Goal: Information Seeking & Learning: Learn about a topic

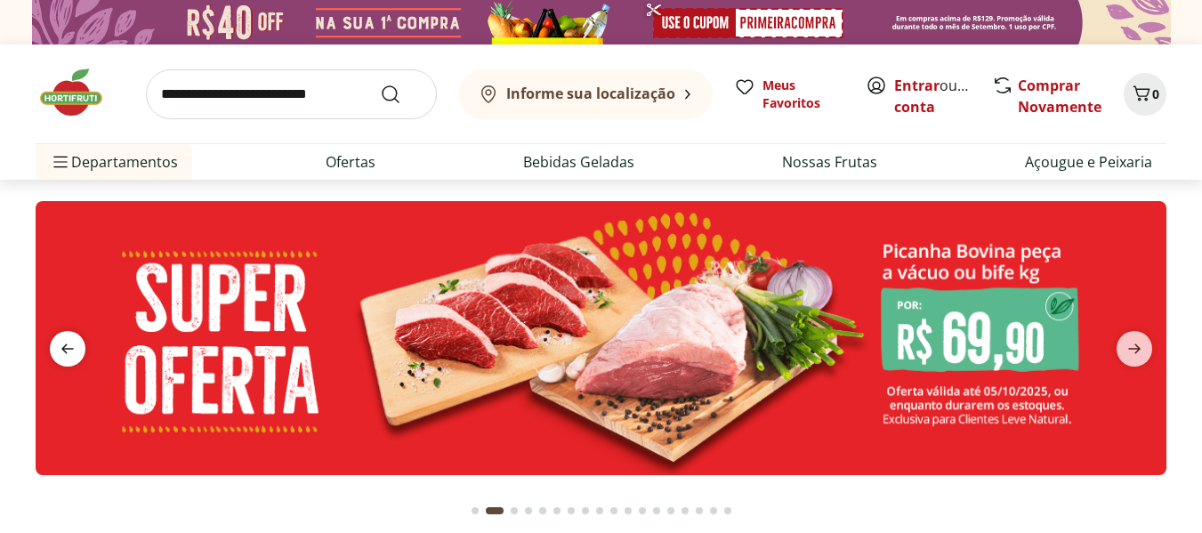
click at [58, 346] on icon "previous" at bounding box center [67, 348] width 21 height 21
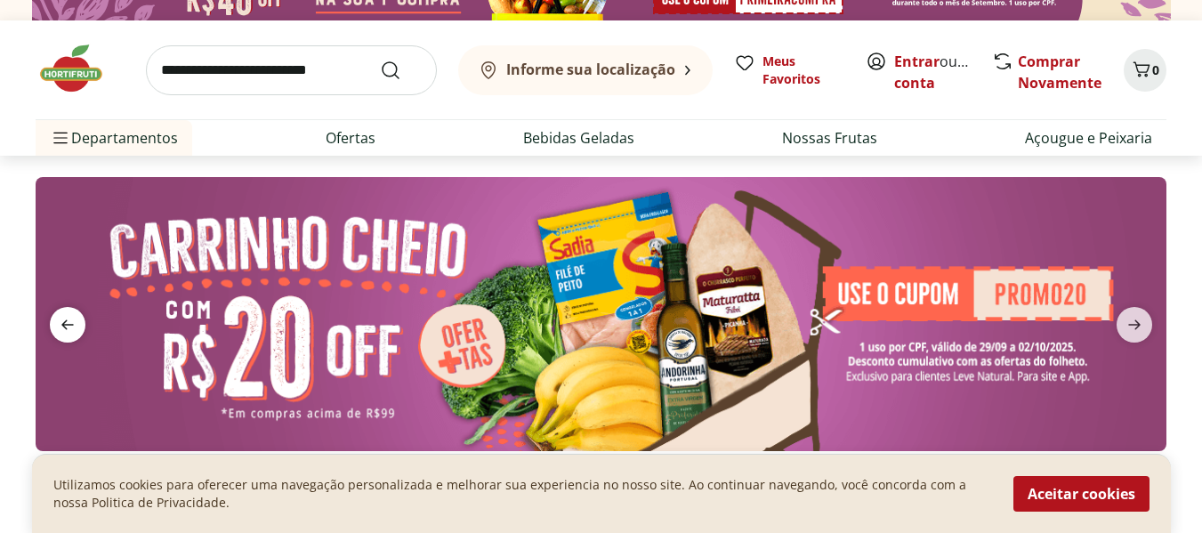
scroll to position [51, 0]
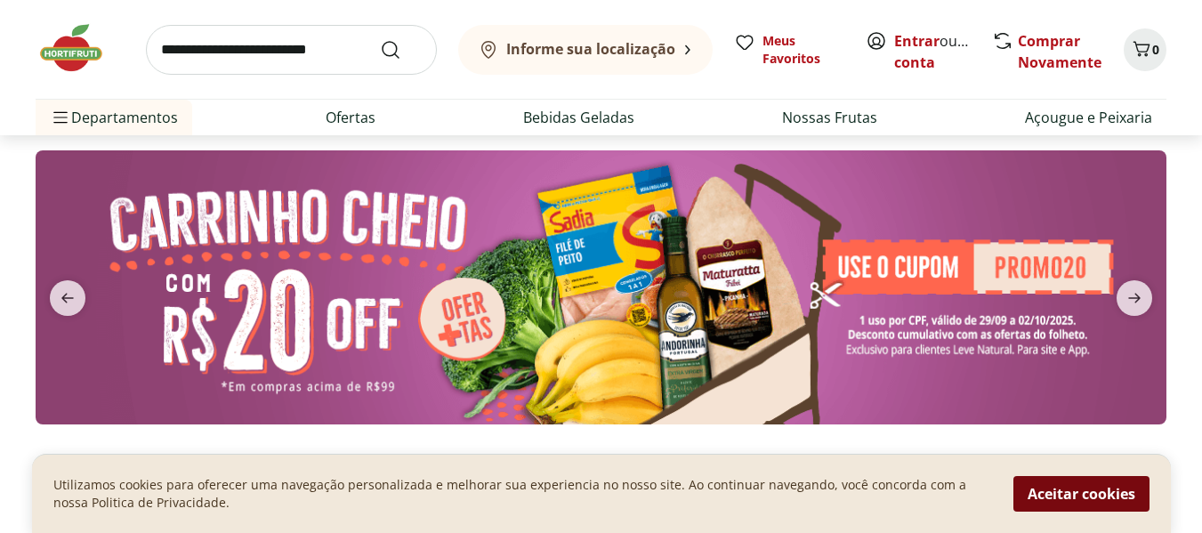
click at [1064, 495] on button "Aceitar cookies" at bounding box center [1081, 494] width 136 height 36
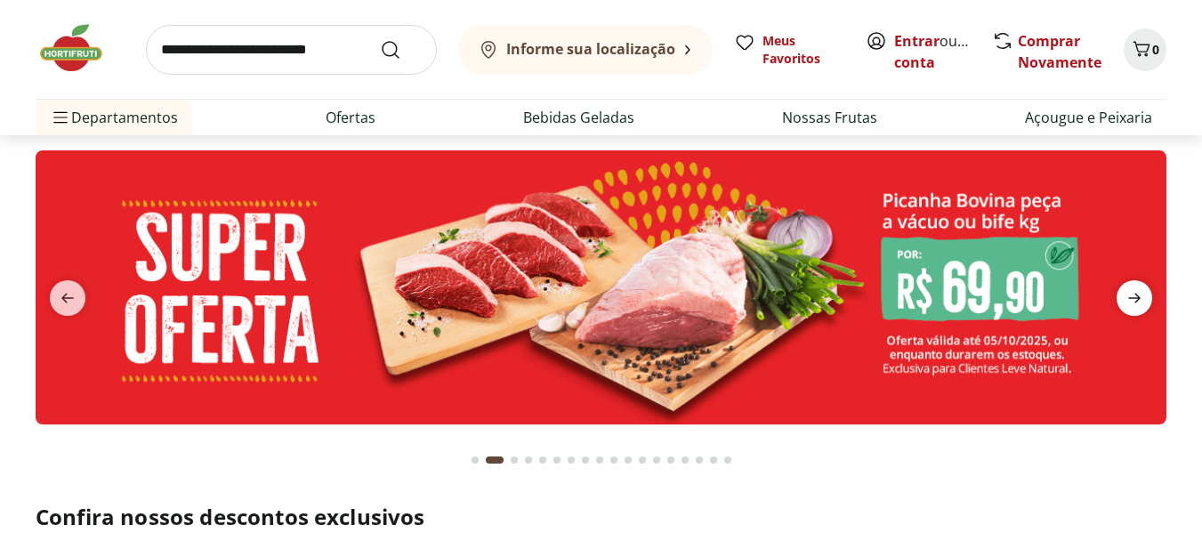
click at [1130, 302] on icon "next" at bounding box center [1133, 297] width 21 height 21
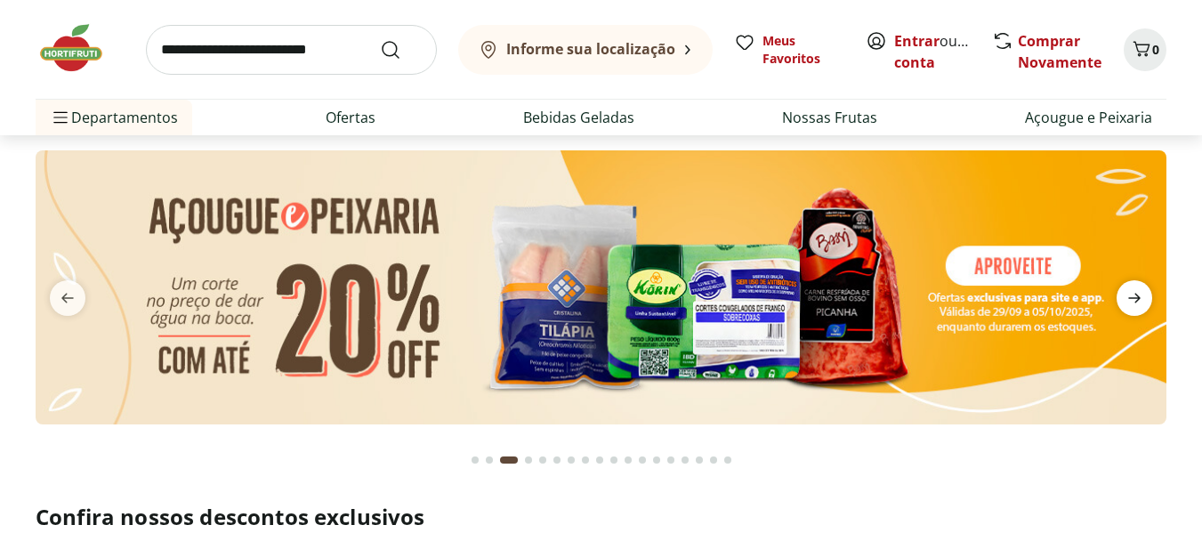
click at [1130, 302] on icon "next" at bounding box center [1133, 297] width 21 height 21
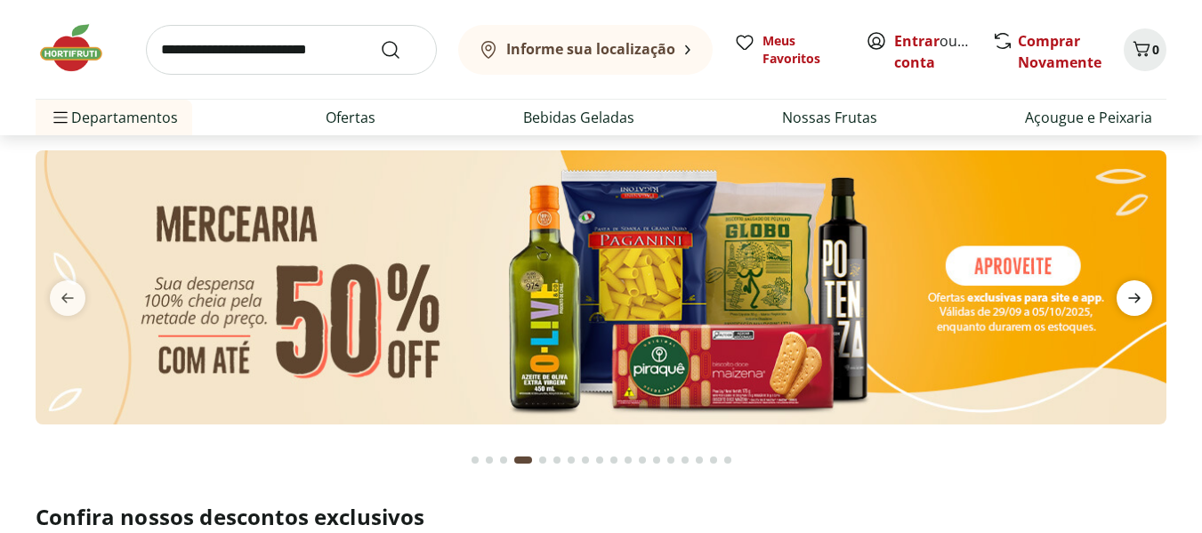
click at [1130, 302] on icon "next" at bounding box center [1133, 297] width 21 height 21
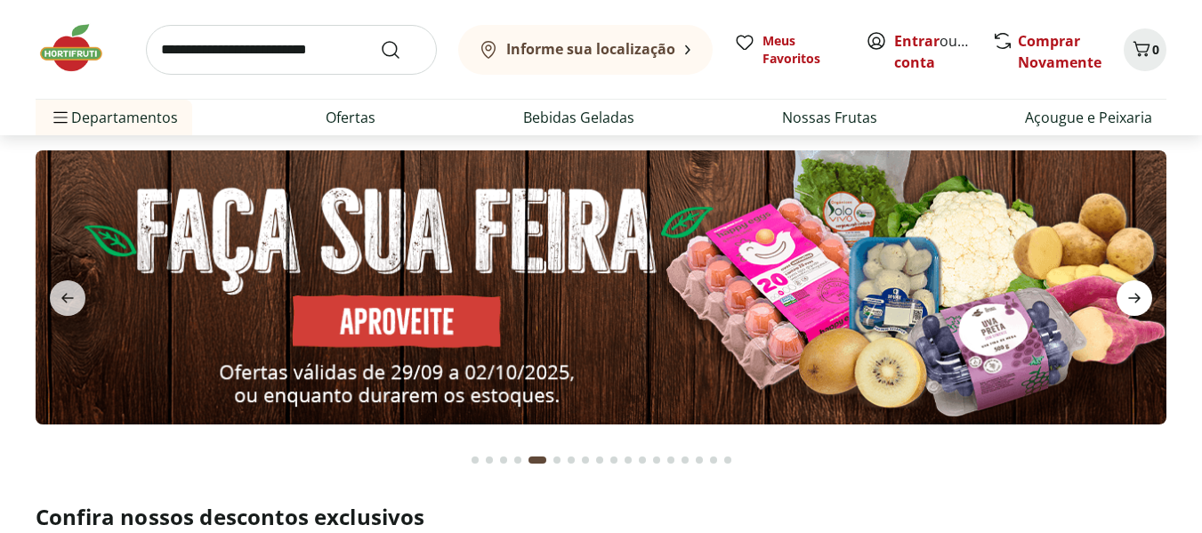
click at [1130, 302] on icon "next" at bounding box center [1133, 297] width 21 height 21
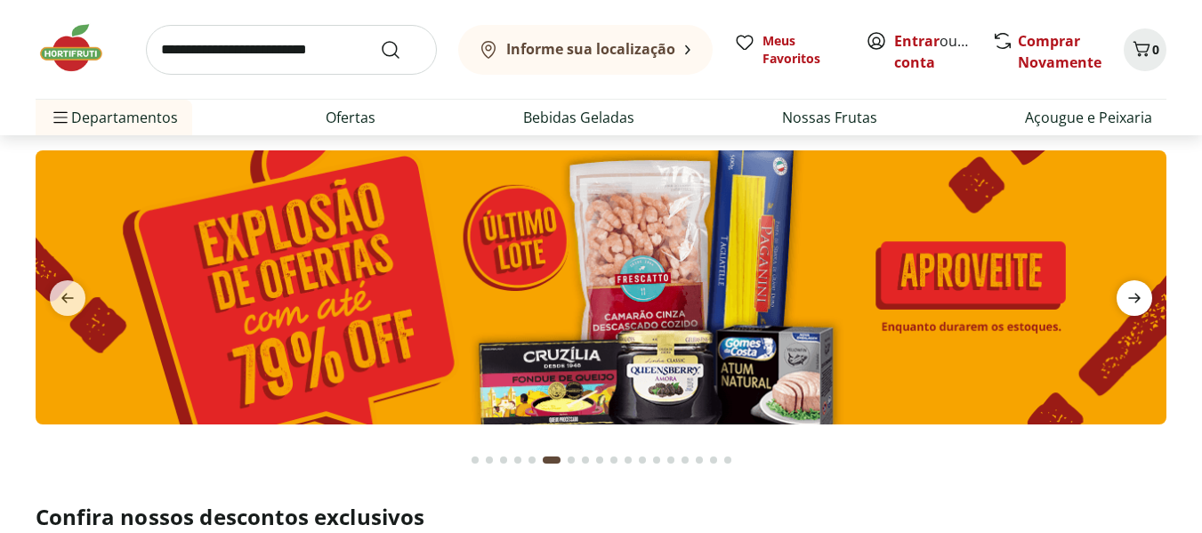
click at [1130, 302] on icon "next" at bounding box center [1133, 297] width 21 height 21
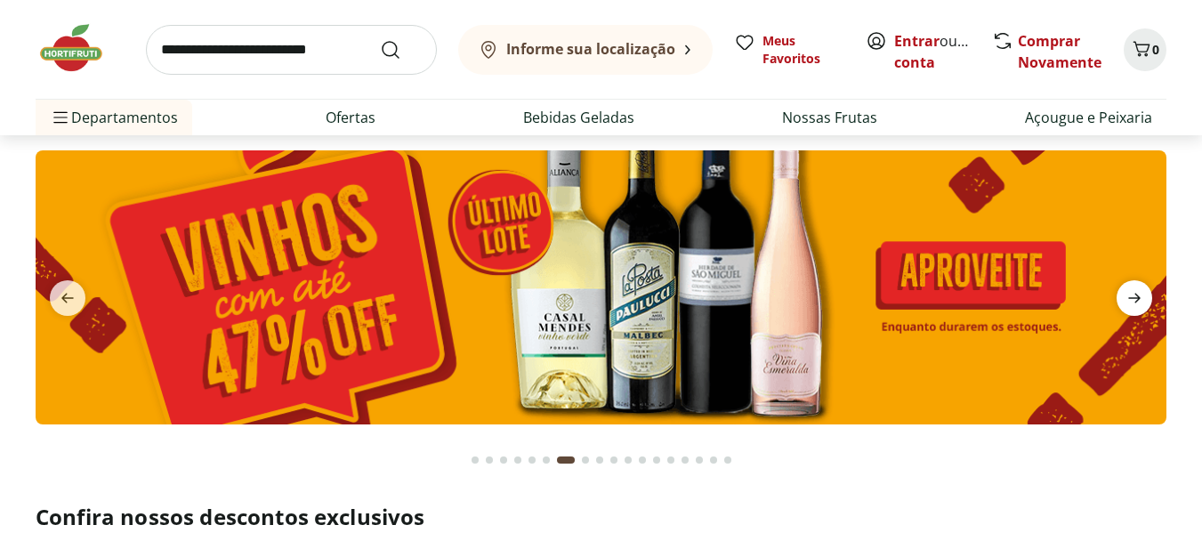
click at [1130, 302] on icon "next" at bounding box center [1133, 297] width 21 height 21
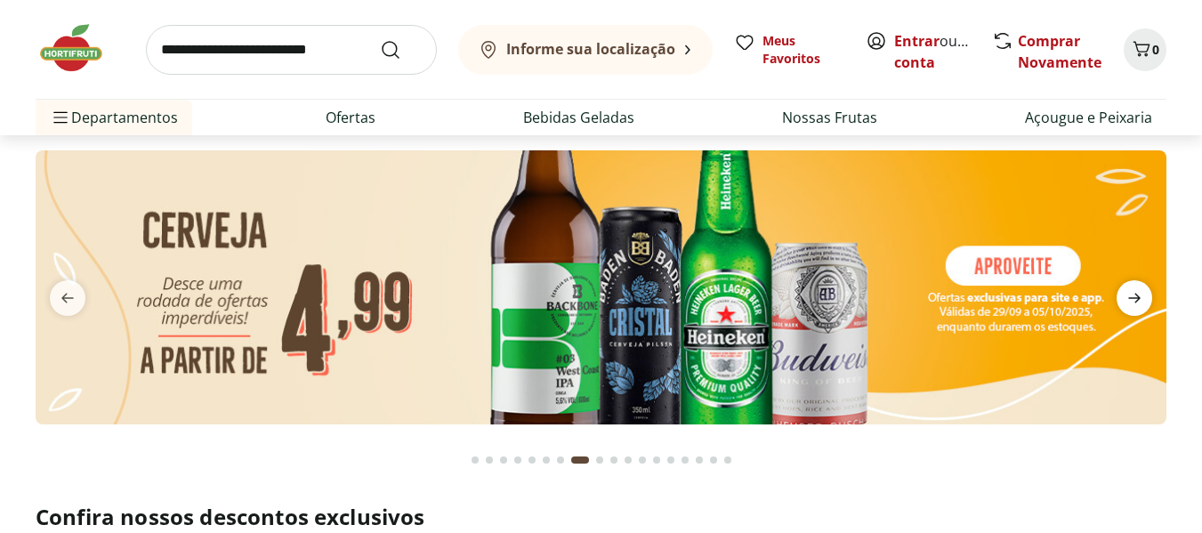
click at [1130, 302] on icon "next" at bounding box center [1133, 297] width 21 height 21
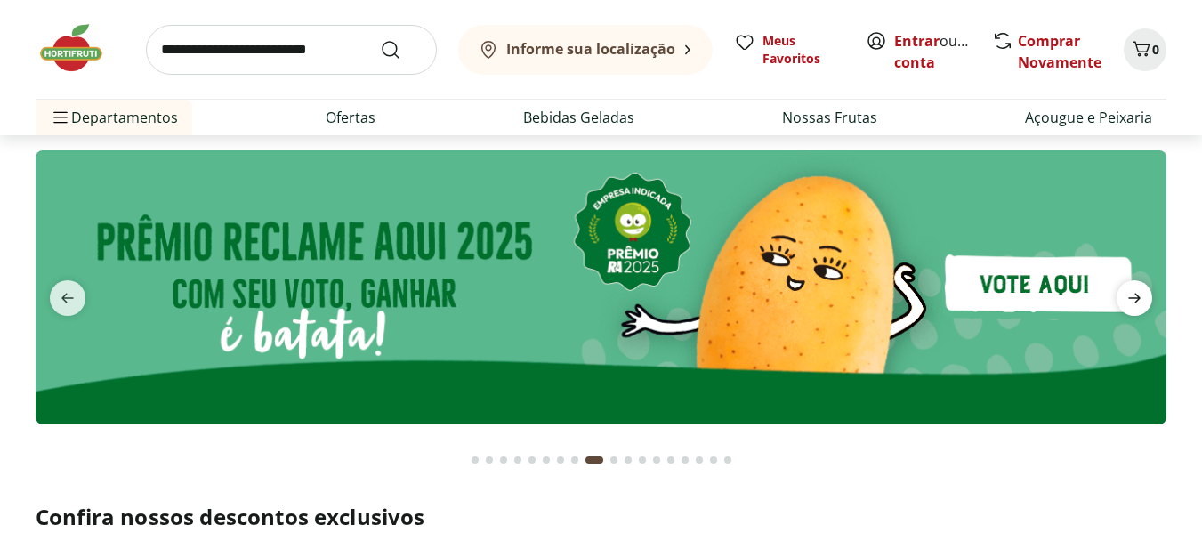
click at [1130, 302] on icon "next" at bounding box center [1133, 297] width 21 height 21
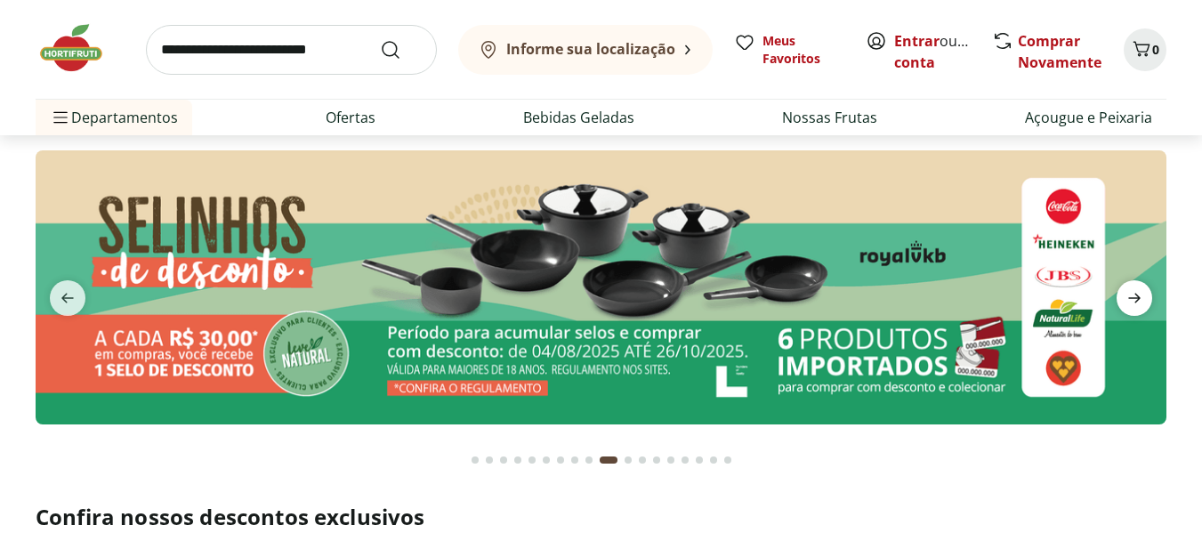
click at [1130, 302] on icon "next" at bounding box center [1133, 297] width 21 height 21
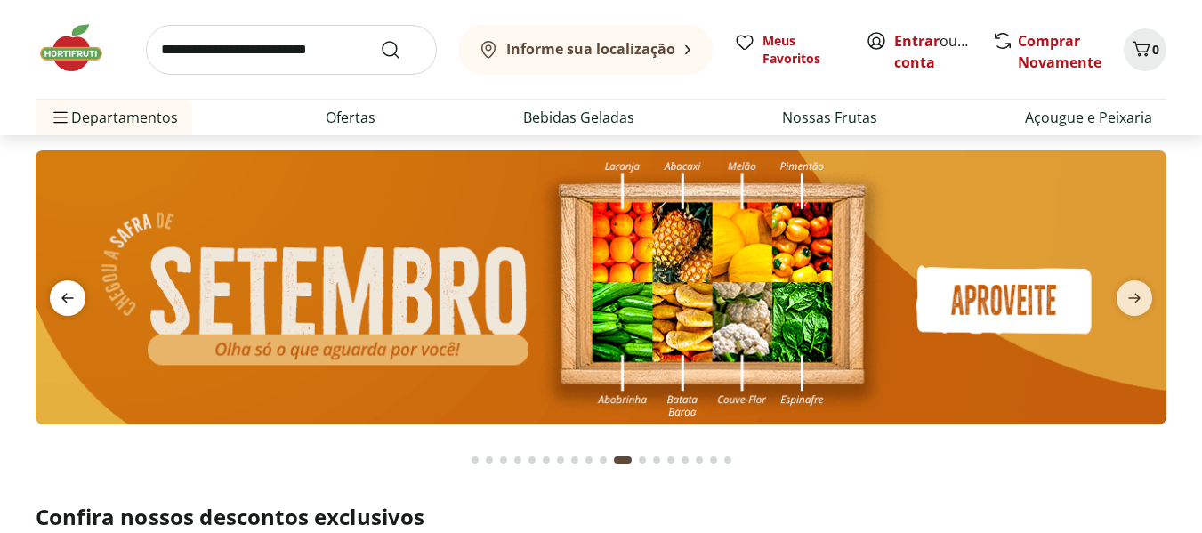
click at [67, 289] on icon "previous" at bounding box center [67, 297] width 21 height 21
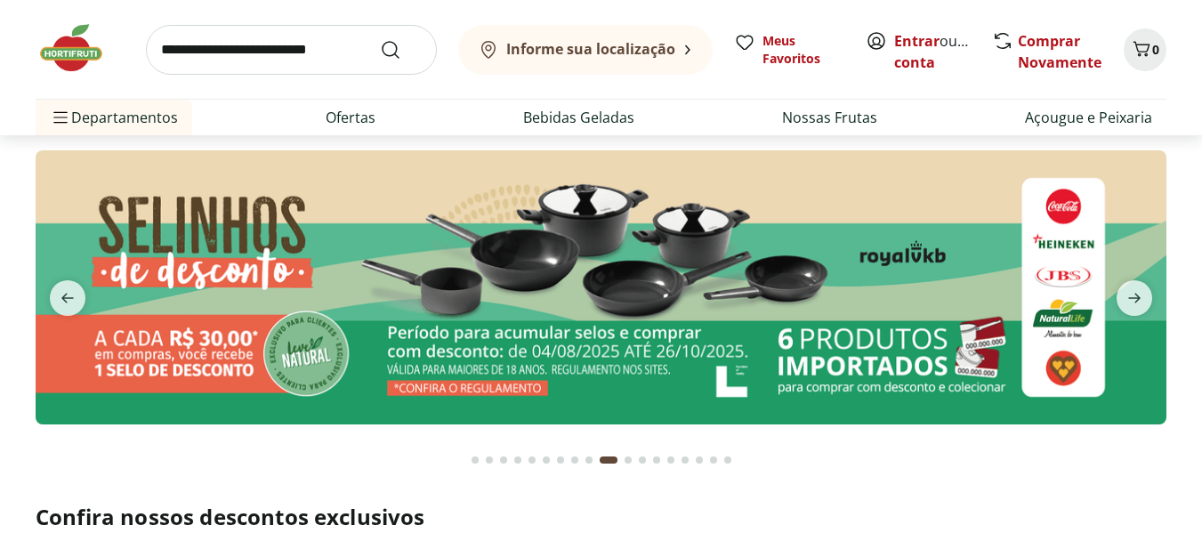
click at [374, 275] on img at bounding box center [601, 287] width 1131 height 274
